Goal: Information Seeking & Learning: Find specific fact

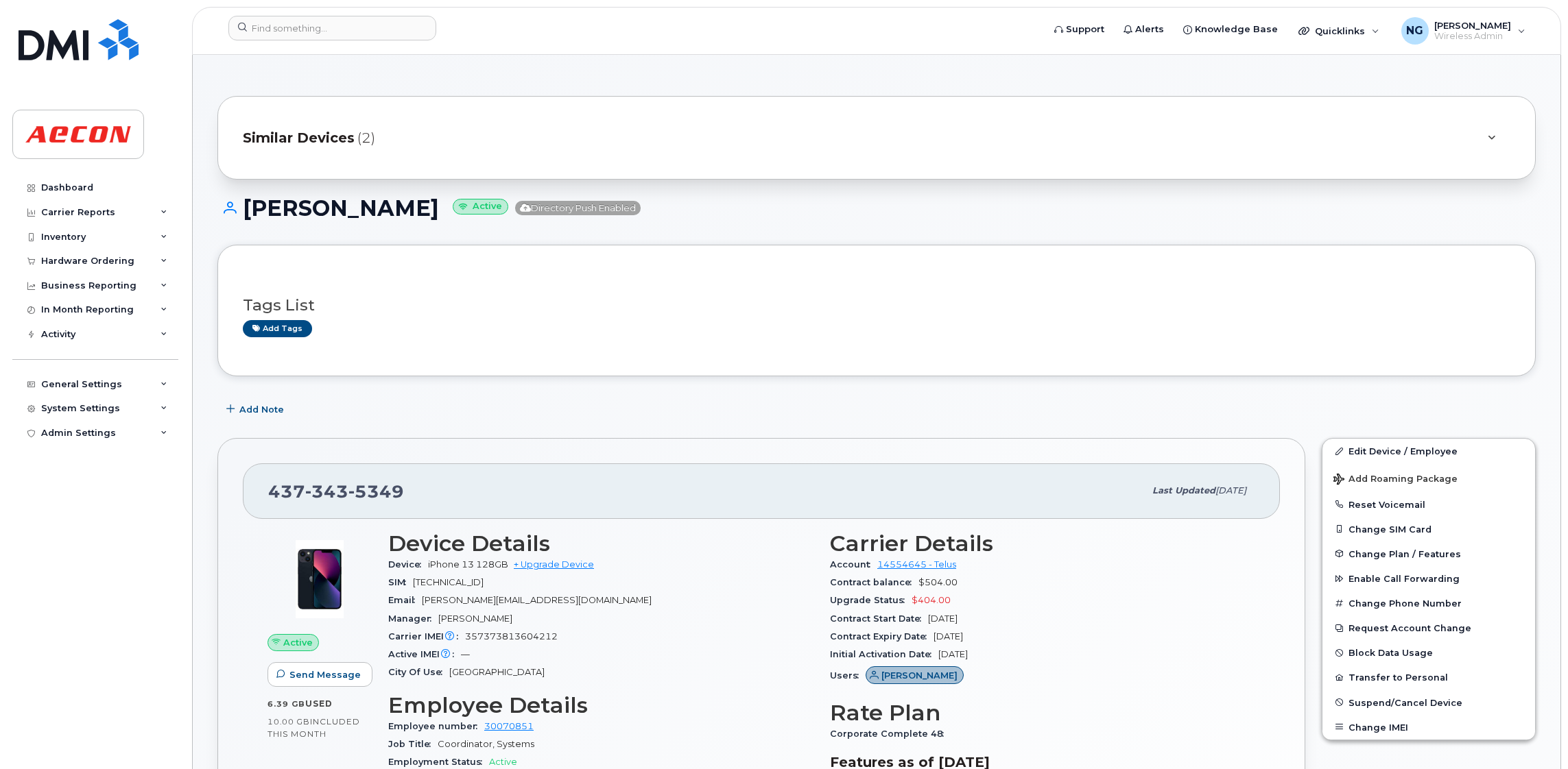
click at [368, 7] on div "Support Alerts Knowledge Base Quicklinks Suspend / Cancel Device Change SIM Car…" at bounding box center [877, 31] width 1369 height 48
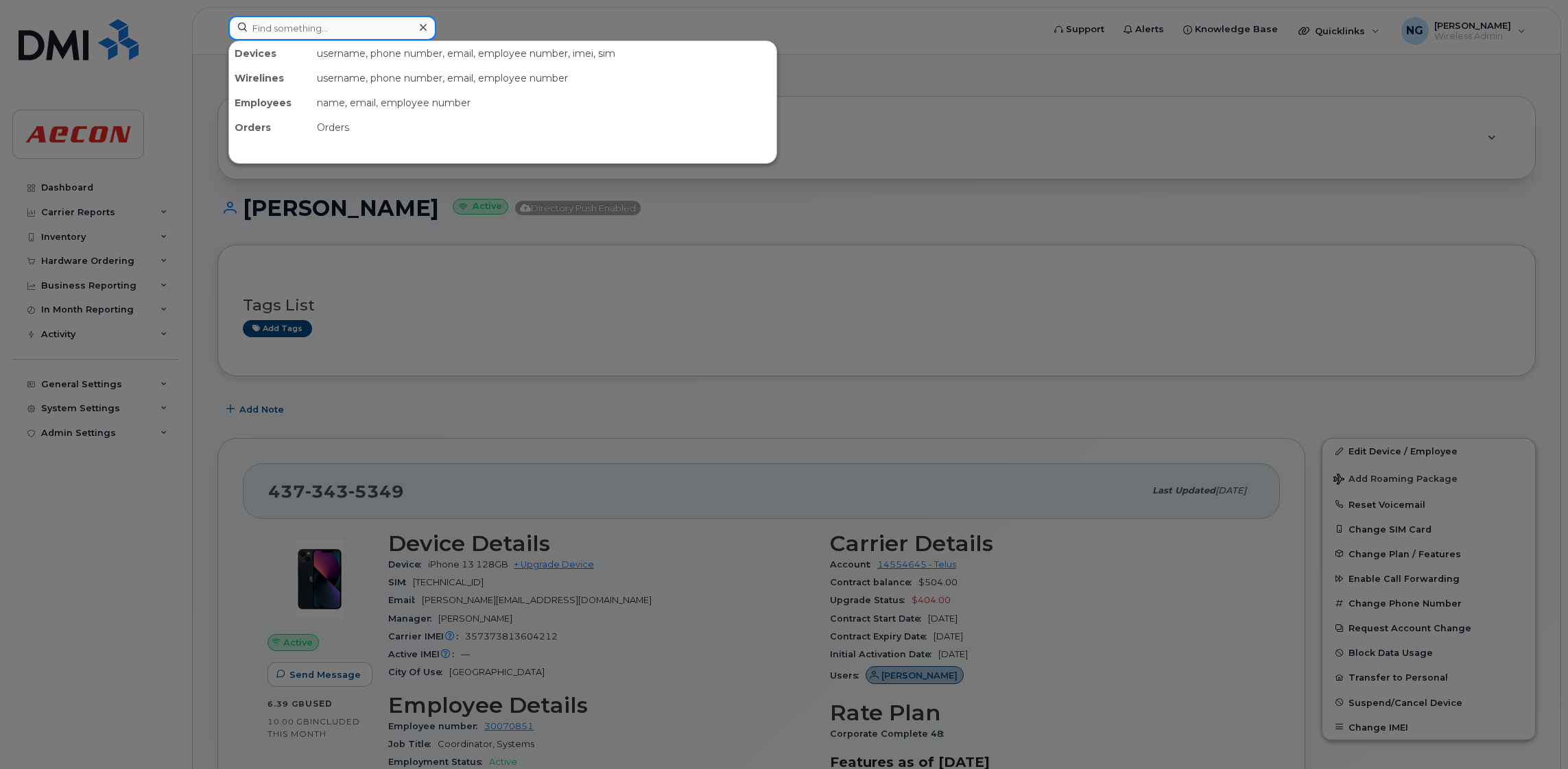
click at [359, 23] on input at bounding box center [332, 28] width 207 height 25
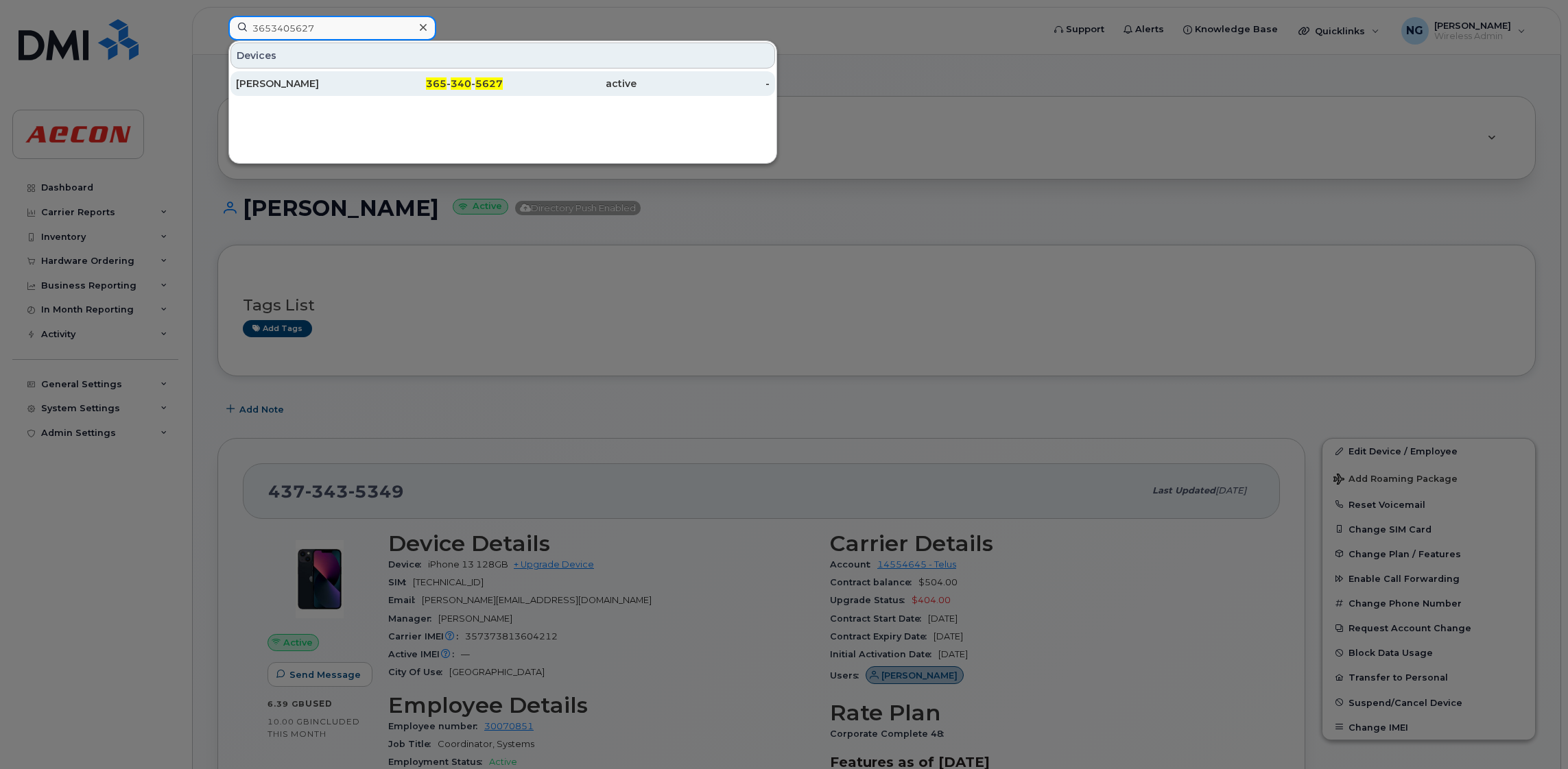
type input "3653405627"
click at [613, 86] on div "active" at bounding box center [569, 83] width 134 height 13
click at [476, 86] on span "5627" at bounding box center [488, 83] width 27 height 12
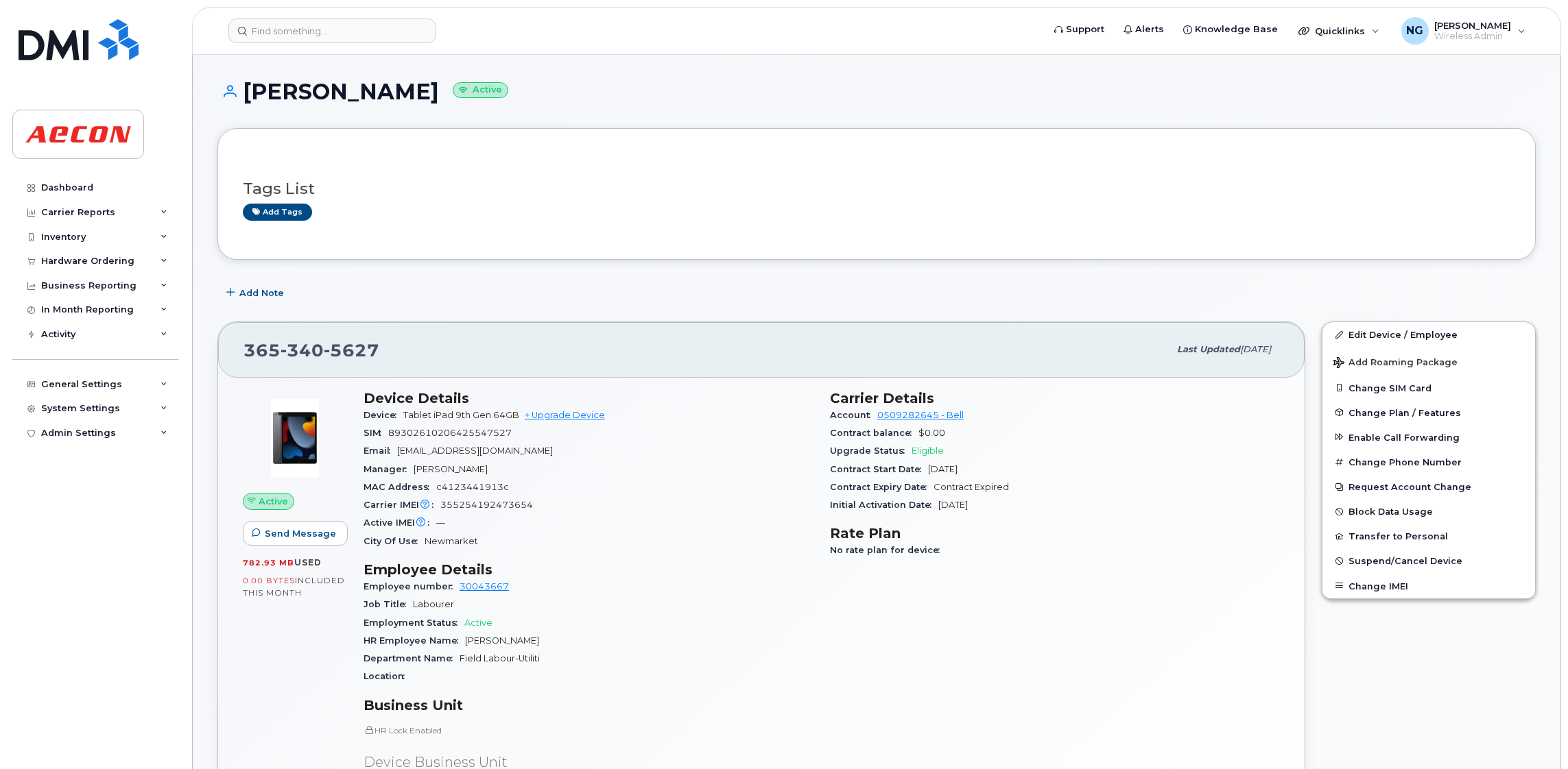
drag, startPoint x: 425, startPoint y: 89, endPoint x: 229, endPoint y: 111, distance: 197.2
click at [220, 113] on div "Haissam Elawar Active" at bounding box center [876, 104] width 1318 height 49
copy h1 "[PERSON_NAME]"
